Goal: Information Seeking & Learning: Learn about a topic

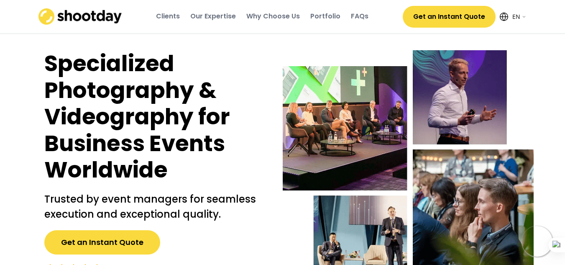
select select ""en""
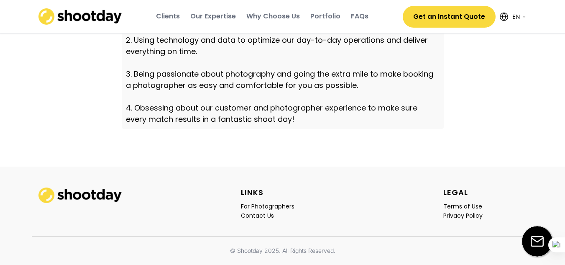
scroll to position [2968, 0]
click at [221, 14] on div "Our Expertise" at bounding box center [213, 16] width 46 height 9
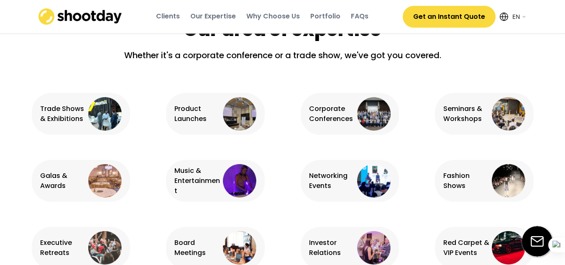
click at [270, 13] on div "Why Choose Us" at bounding box center [272, 16] width 53 height 9
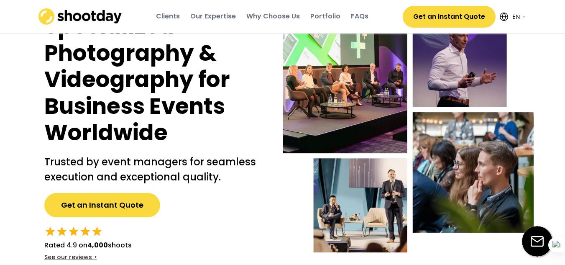
scroll to position [0, 0]
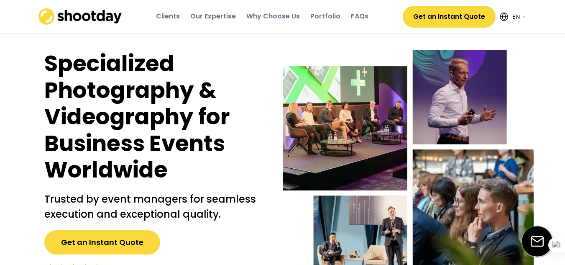
click at [320, 14] on div "Portfolio" at bounding box center [325, 16] width 30 height 9
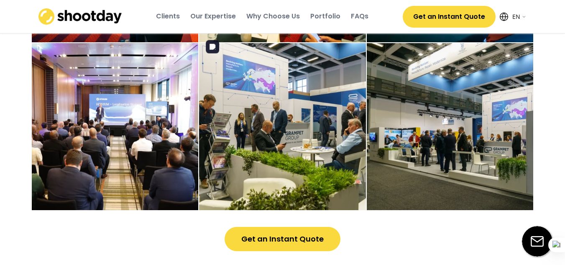
scroll to position [2195, 0]
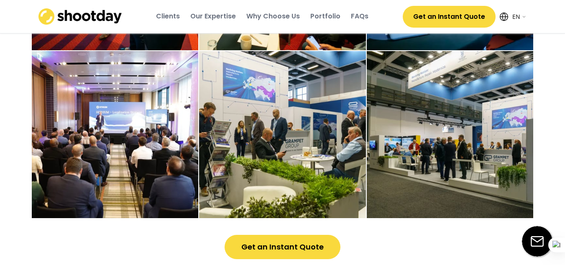
click at [167, 16] on div "Clients" at bounding box center [168, 16] width 24 height 9
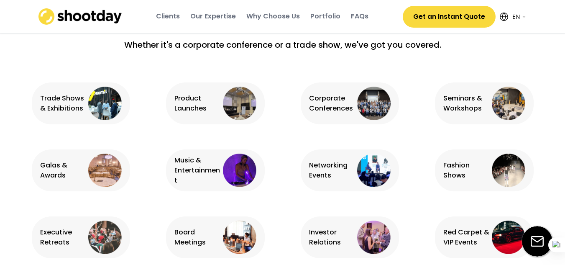
scroll to position [319, 0]
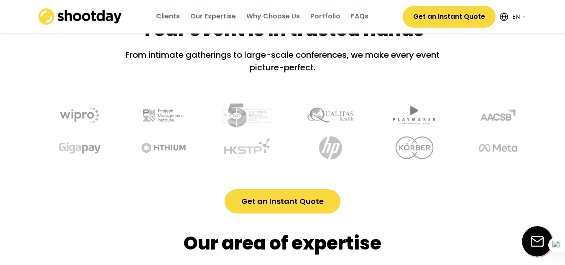
click at [199, 16] on div "Our Expertise" at bounding box center [213, 16] width 46 height 9
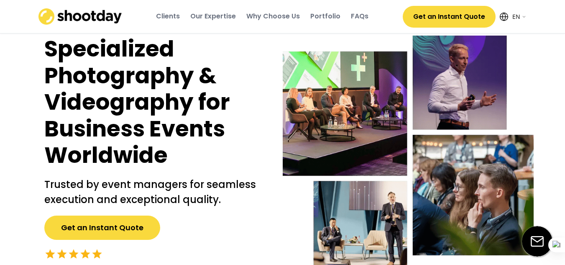
scroll to position [0, 0]
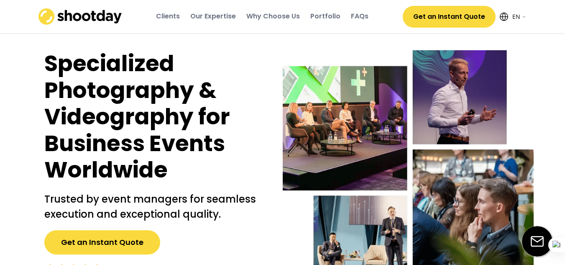
click at [137, 244] on button "Get an Instant Quote" at bounding box center [102, 242] width 116 height 24
